Goal: Find specific fact: Find specific fact

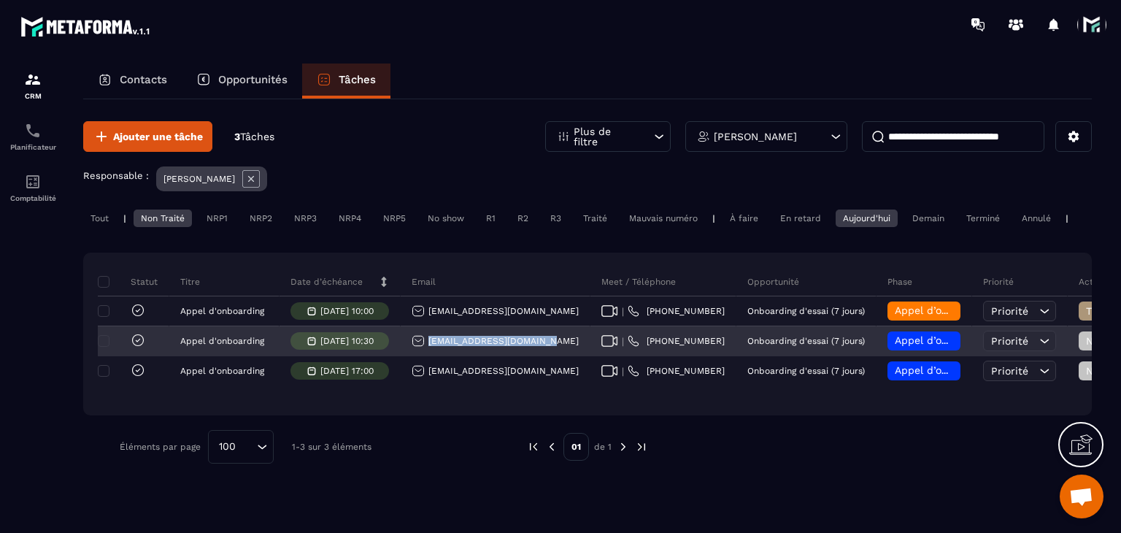
drag, startPoint x: 560, startPoint y: 351, endPoint x: 426, endPoint y: 353, distance: 134.3
click at [426, 353] on div "[EMAIL_ADDRESS][DOMAIN_NAME]" at bounding box center [496, 341] width 190 height 29
copy p "[EMAIL_ADDRESS][DOMAIN_NAME]"
